Goal: Task Accomplishment & Management: Complete application form

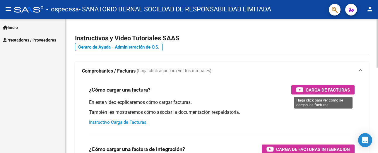
click at [270, 90] on span "Carga de Facturas" at bounding box center [328, 89] width 44 height 7
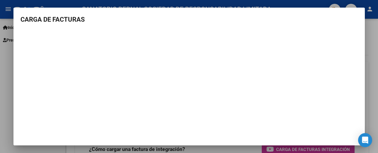
click at [270, 16] on h3 "CARGA DE FACTURAS" at bounding box center [188, 20] width 337 height 10
drag, startPoint x: 335, startPoint y: 26, endPoint x: 172, endPoint y: 26, distance: 163.0
click at [211, 26] on mat-dialog-content "CARGA DE FACTURAS" at bounding box center [188, 84] width 351 height 138
click at [17, 68] on mat-dialog-content "CARGA DE FACTURAS" at bounding box center [188, 84] width 351 height 138
click at [1, 73] on div at bounding box center [189, 76] width 378 height 153
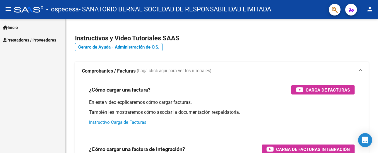
click at [37, 39] on span "Prestadores / Proveedores" at bounding box center [29, 40] width 53 height 6
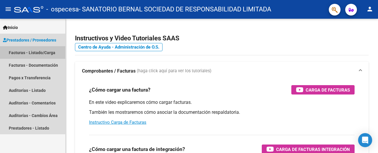
click at [22, 52] on link "Facturas - Listado/Carga" at bounding box center [32, 52] width 65 height 13
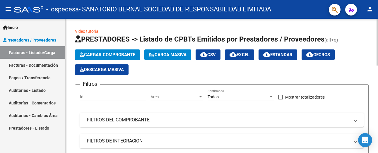
click at [116, 54] on span "Cargar Comprobante" at bounding box center [108, 54] width 56 height 5
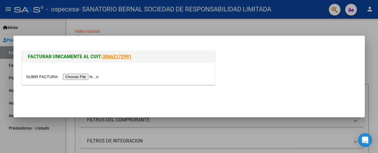
click at [87, 76] on input "file" at bounding box center [63, 77] width 74 height 6
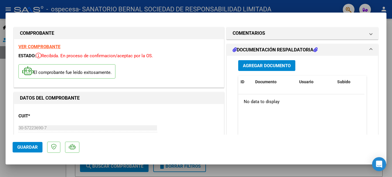
click at [262, 66] on span "Agregar Documento" at bounding box center [267, 65] width 48 height 5
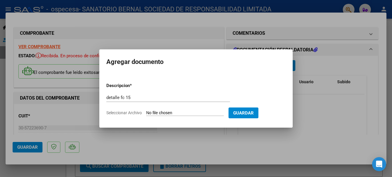
drag, startPoint x: 213, startPoint y: 56, endPoint x: 284, endPoint y: 52, distance: 70.7
click at [270, 52] on mat-dialog-container "Agregar documento Descripcion * detalle fc 15 Escriba aquí una descripcion Sele…" at bounding box center [195, 88] width 193 height 78
click at [152, 98] on input "detalle fc 15" at bounding box center [168, 97] width 124 height 5
type input "detalle f"
click at [270, 75] on div at bounding box center [196, 88] width 392 height 177
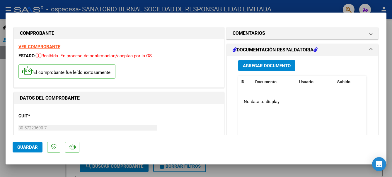
click at [267, 68] on span "Agregar Documento" at bounding box center [267, 65] width 48 height 5
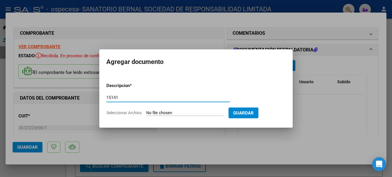
click at [107, 97] on input "15141" at bounding box center [168, 97] width 124 height 5
type input "detalle fc15141"
click at [188, 112] on input "Seleccionar Archivo" at bounding box center [185, 114] width 78 height 6
type input "C:\fakepath\detalle fc15141.pdf"
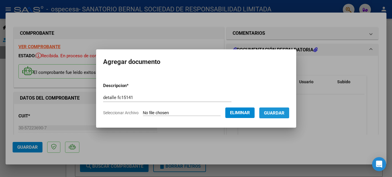
click at [270, 116] on span "Guardar" at bounding box center [274, 113] width 20 height 5
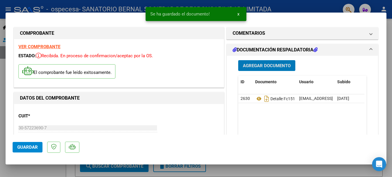
click at [262, 66] on span "Agregar Documento" at bounding box center [267, 65] width 48 height 5
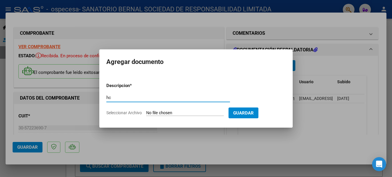
type input "hc"
click at [224, 114] on input "Seleccionar Archivo" at bounding box center [185, 114] width 78 height 6
type input "C:\fakepath\[PERSON_NAME].pdf"
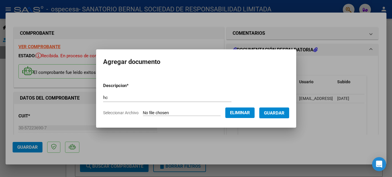
click at [270, 113] on span "Guardar" at bounding box center [274, 113] width 20 height 5
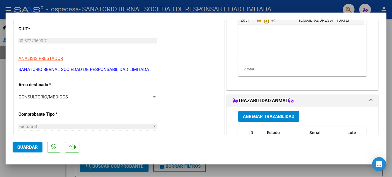
scroll to position [88, 0]
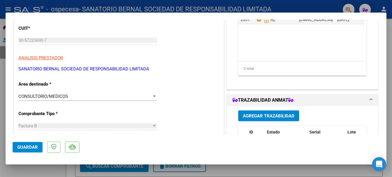
click at [32, 148] on span "Guardar" at bounding box center [27, 147] width 20 height 5
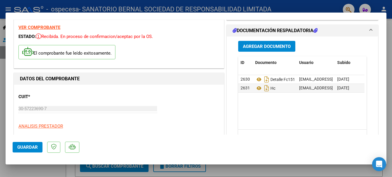
scroll to position [0, 0]
